Goal: Book appointment/travel/reservation

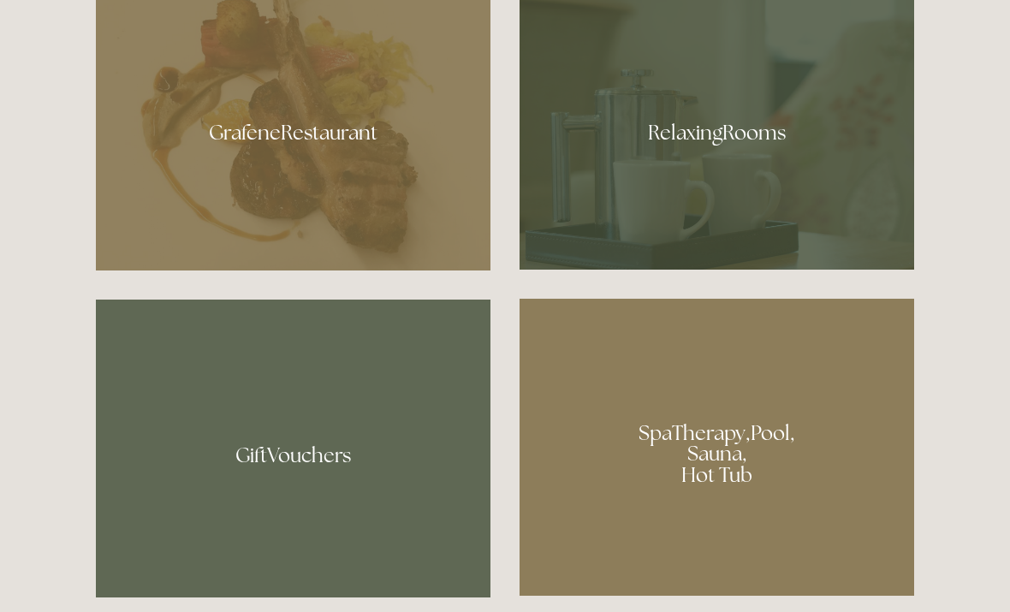
scroll to position [1066, 0]
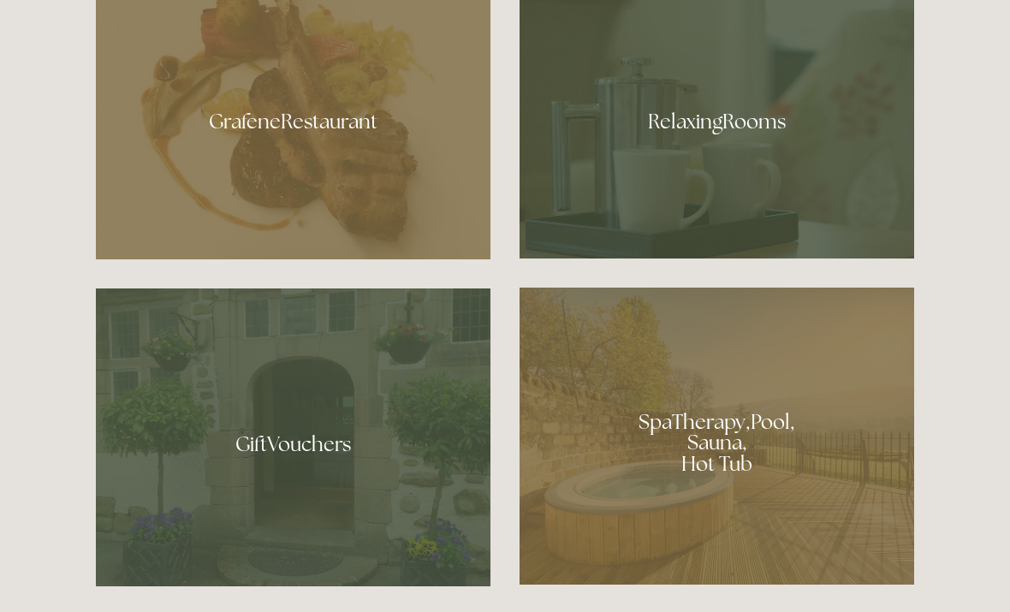
click at [733, 199] on div at bounding box center [717, 115] width 395 height 288
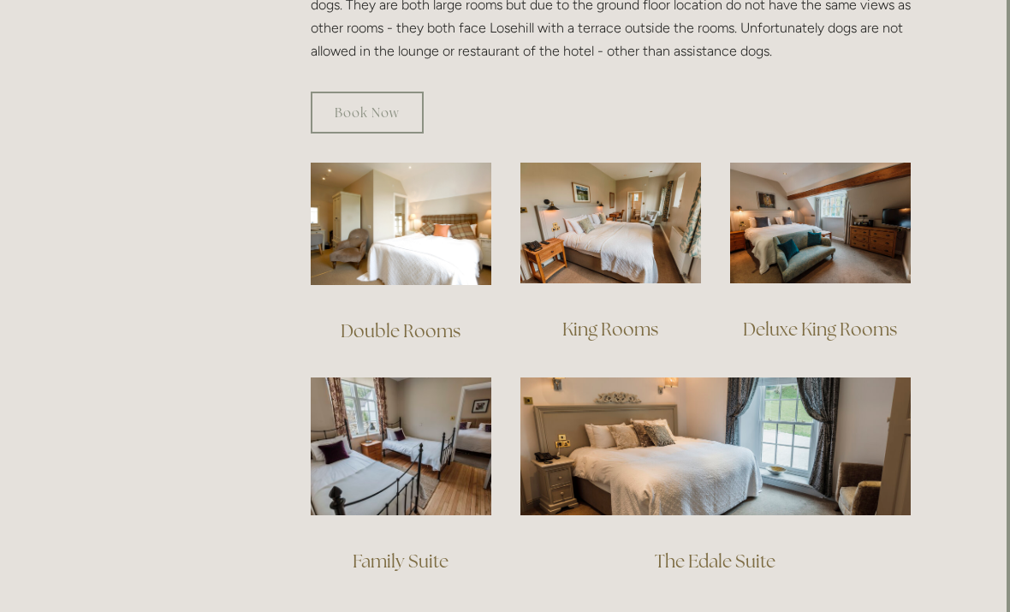
scroll to position [1095, 3]
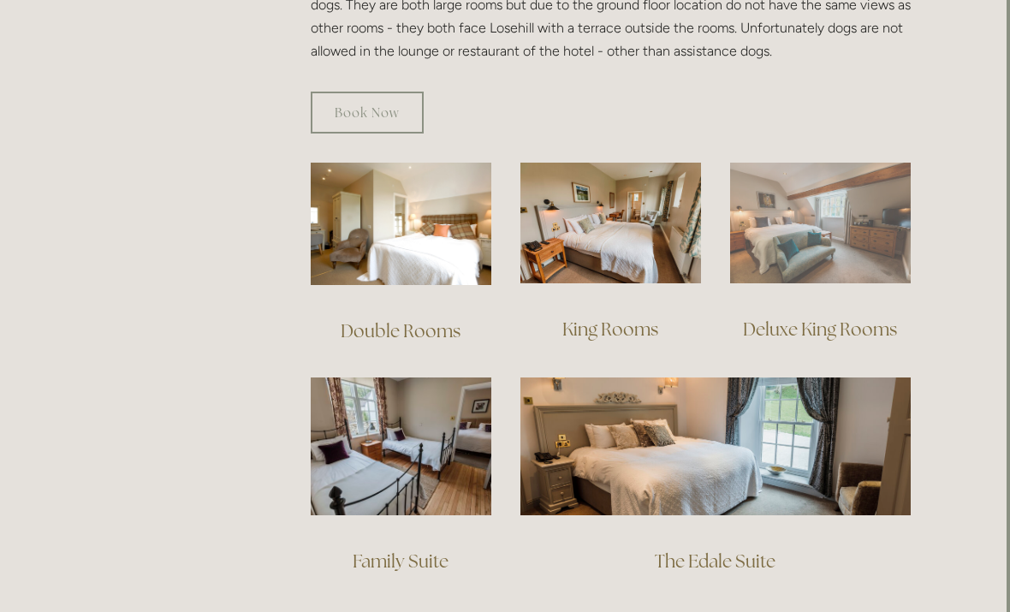
click at [836, 214] on img at bounding box center [820, 223] width 181 height 121
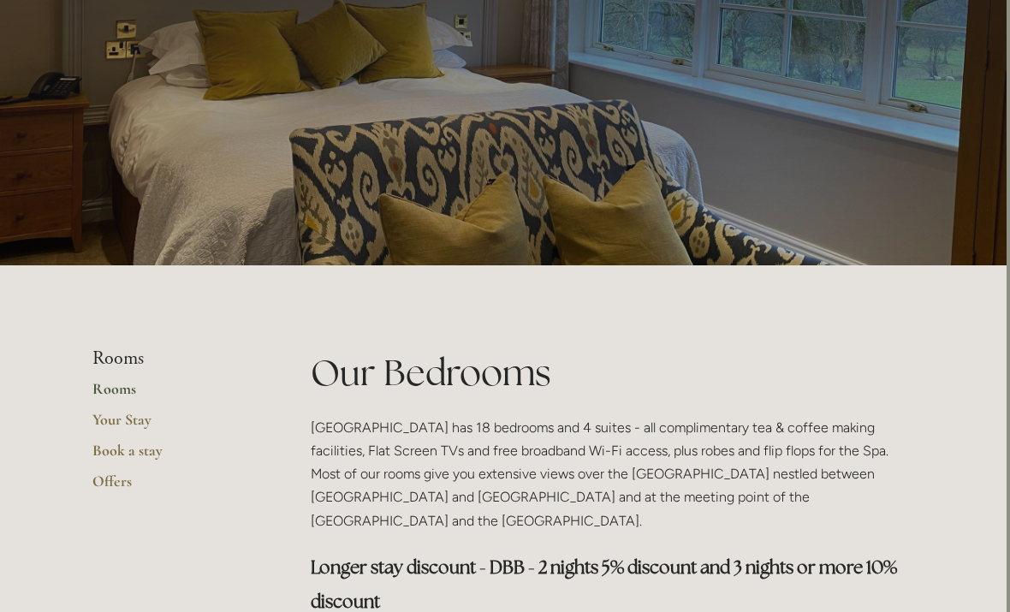
scroll to position [0, 3]
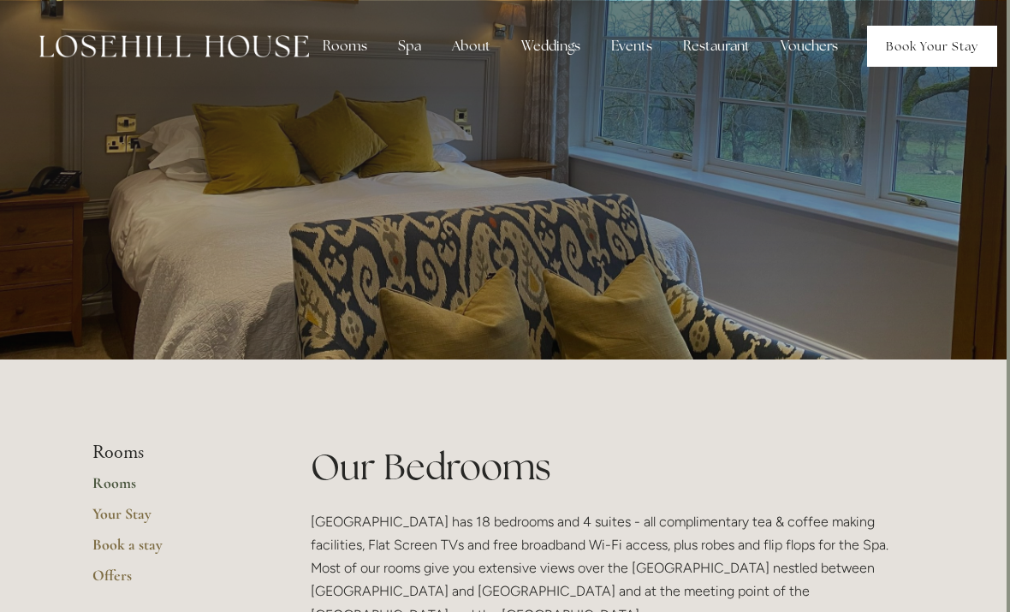
click at [910, 48] on link "Book Your Stay" at bounding box center [932, 46] width 130 height 41
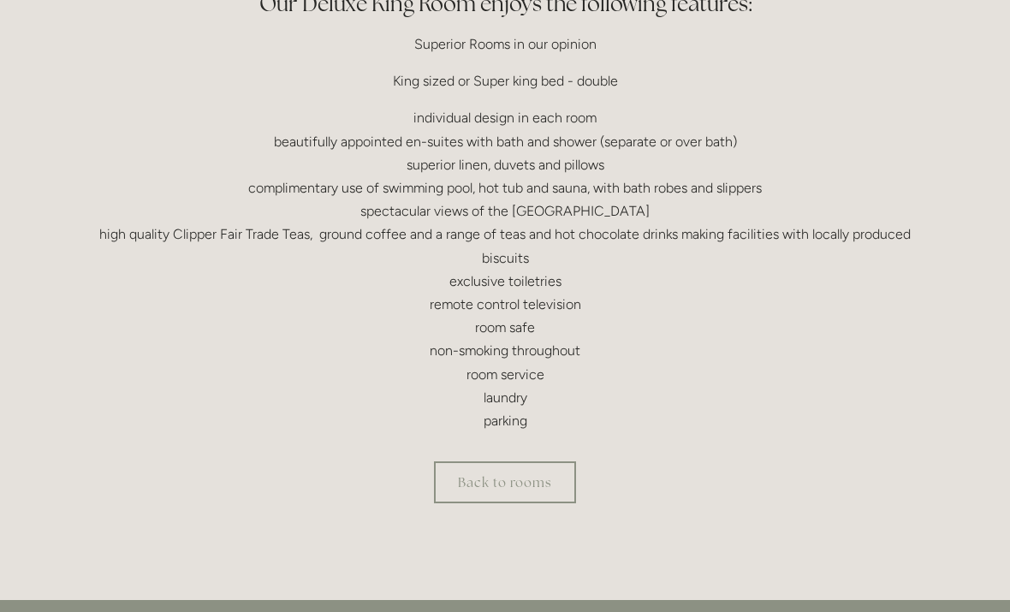
scroll to position [530, 0]
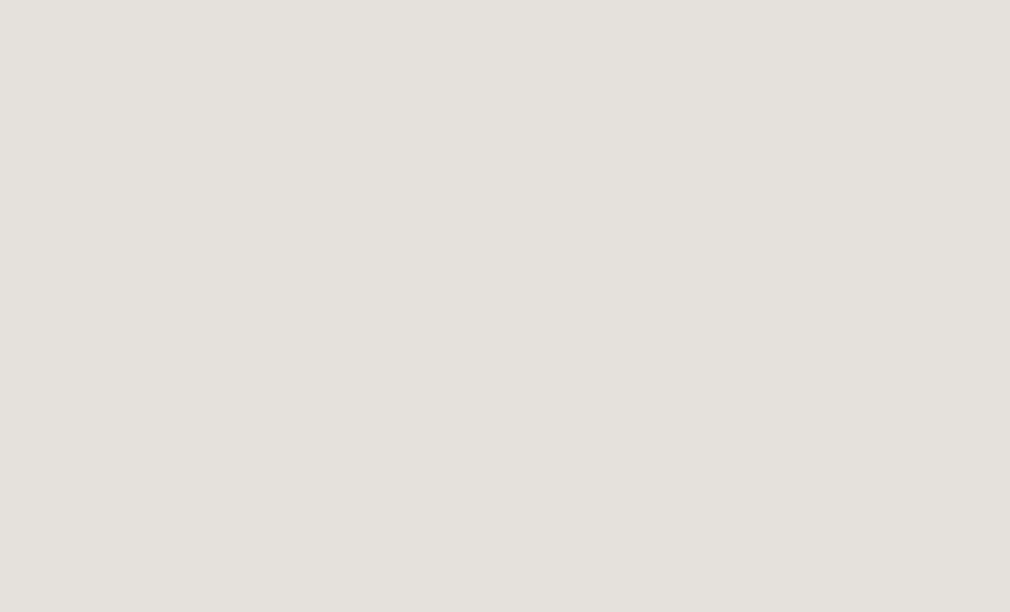
scroll to position [1784, 0]
